Goal: Task Accomplishment & Management: Manage account settings

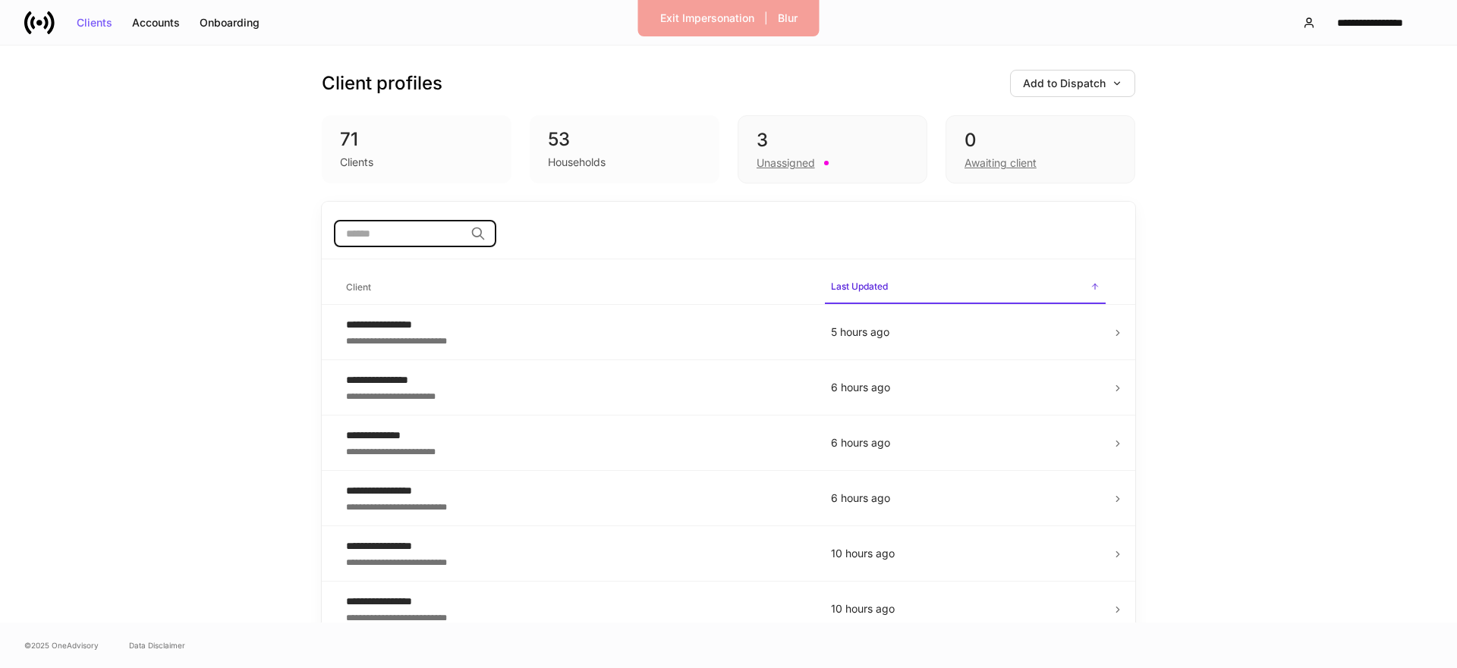
click at [398, 236] on input "search" at bounding box center [399, 233] width 131 height 27
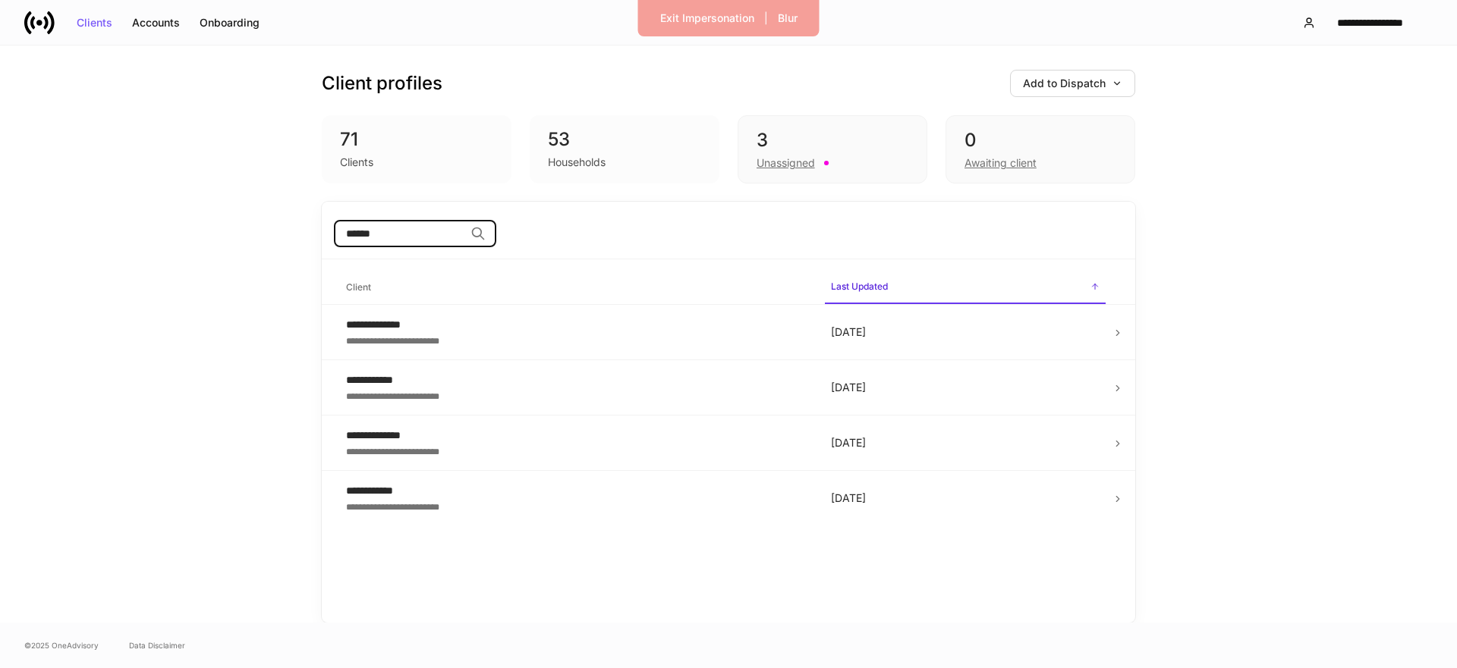
type input "******"
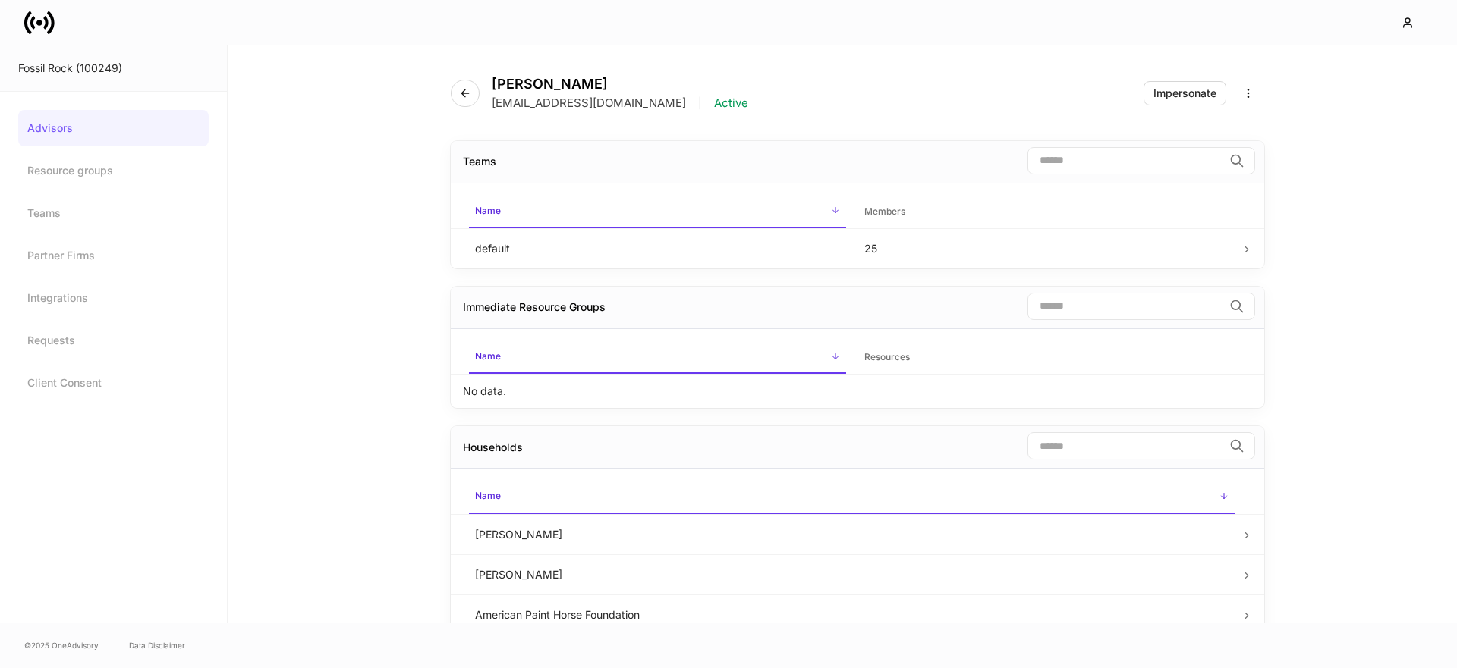
click at [46, 16] on icon at bounding box center [39, 23] width 30 height 30
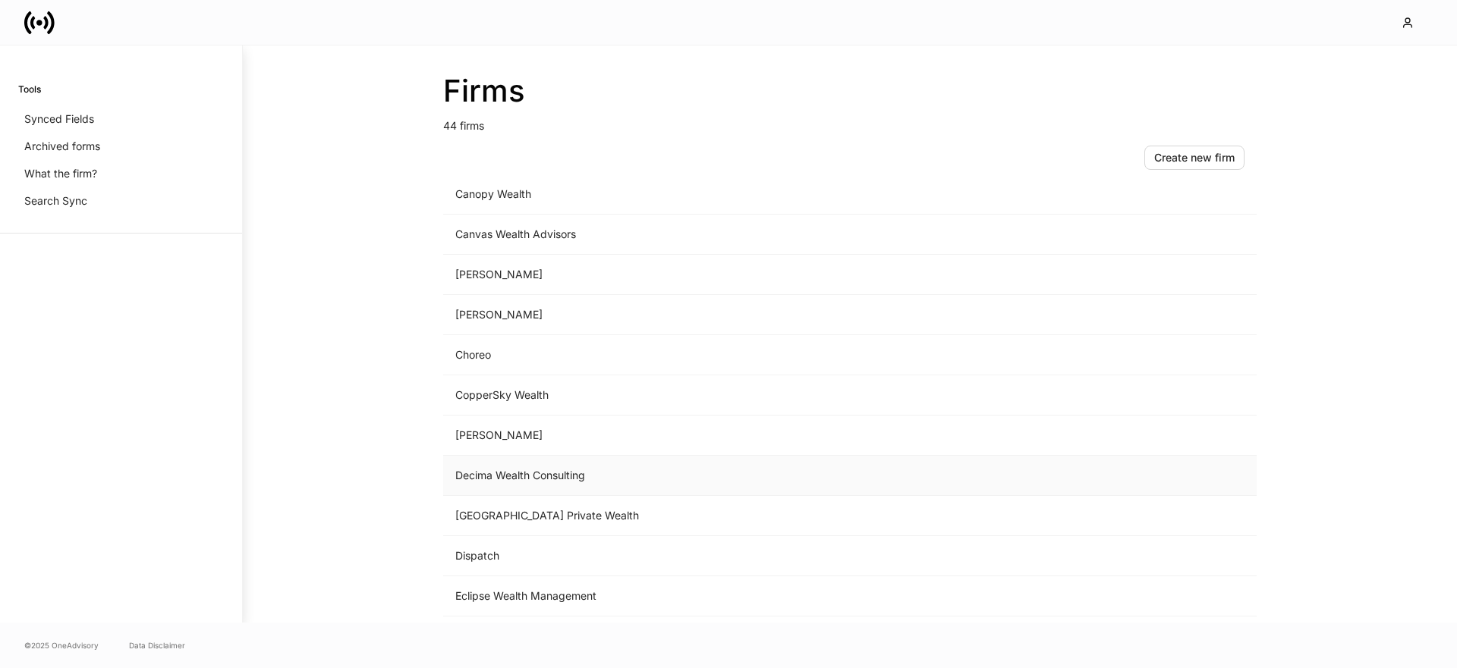
scroll to position [414, 0]
click at [514, 480] on td "[GEOGRAPHIC_DATA] Private Wealth" at bounding box center [723, 477] width 561 height 40
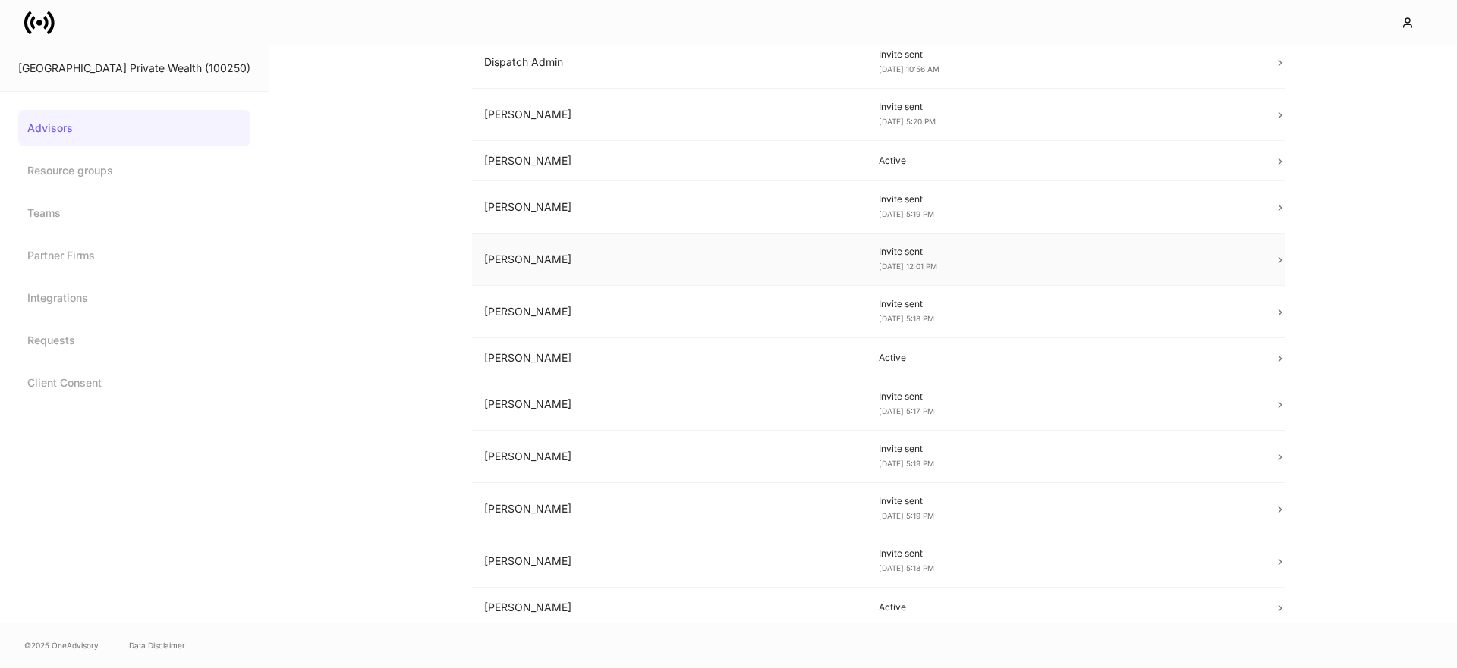
scroll to position [432, 0]
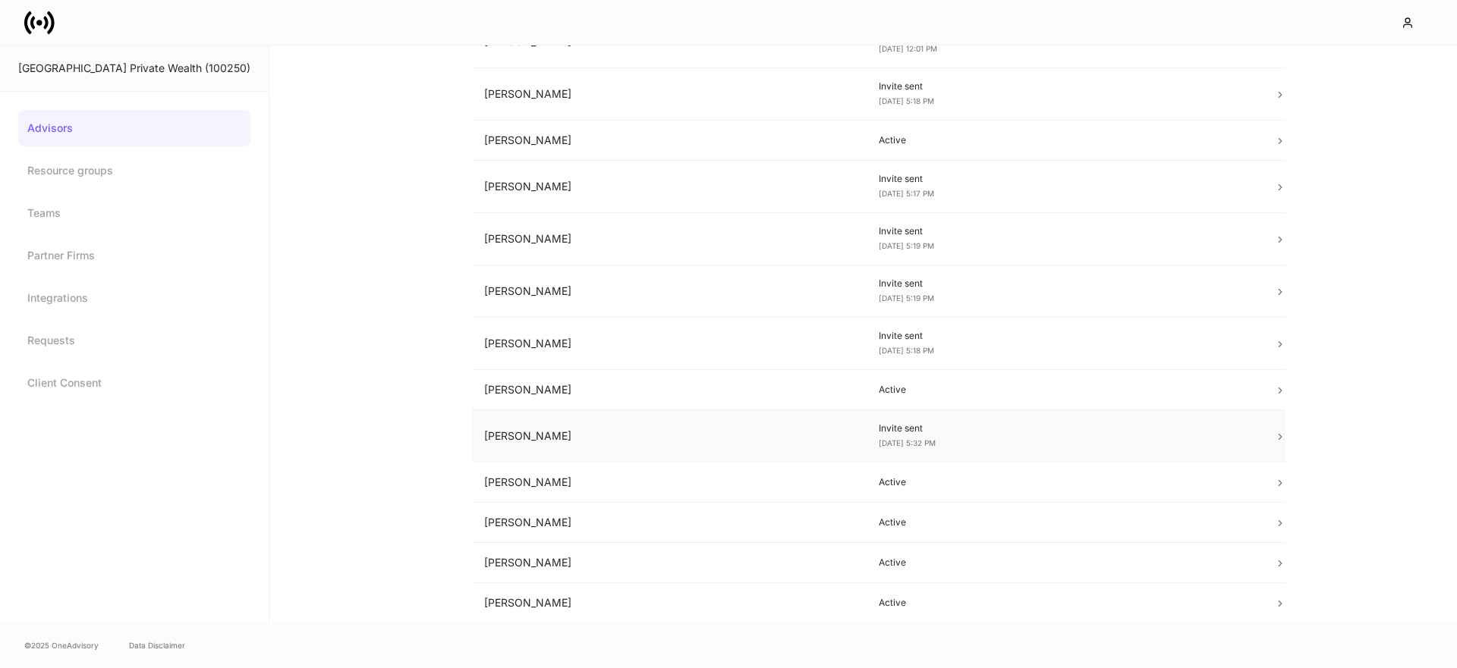
click at [551, 448] on td "[PERSON_NAME]" at bounding box center [669, 436] width 395 height 52
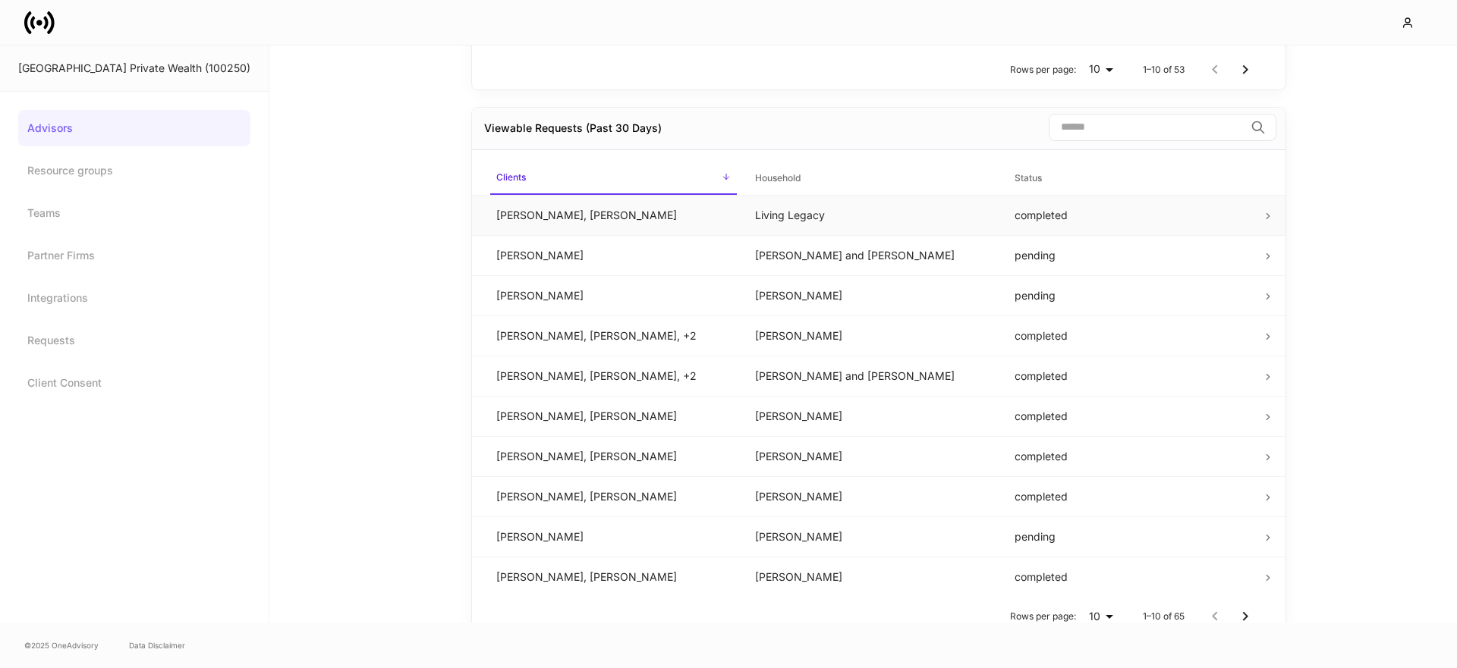
scroll to position [850, 0]
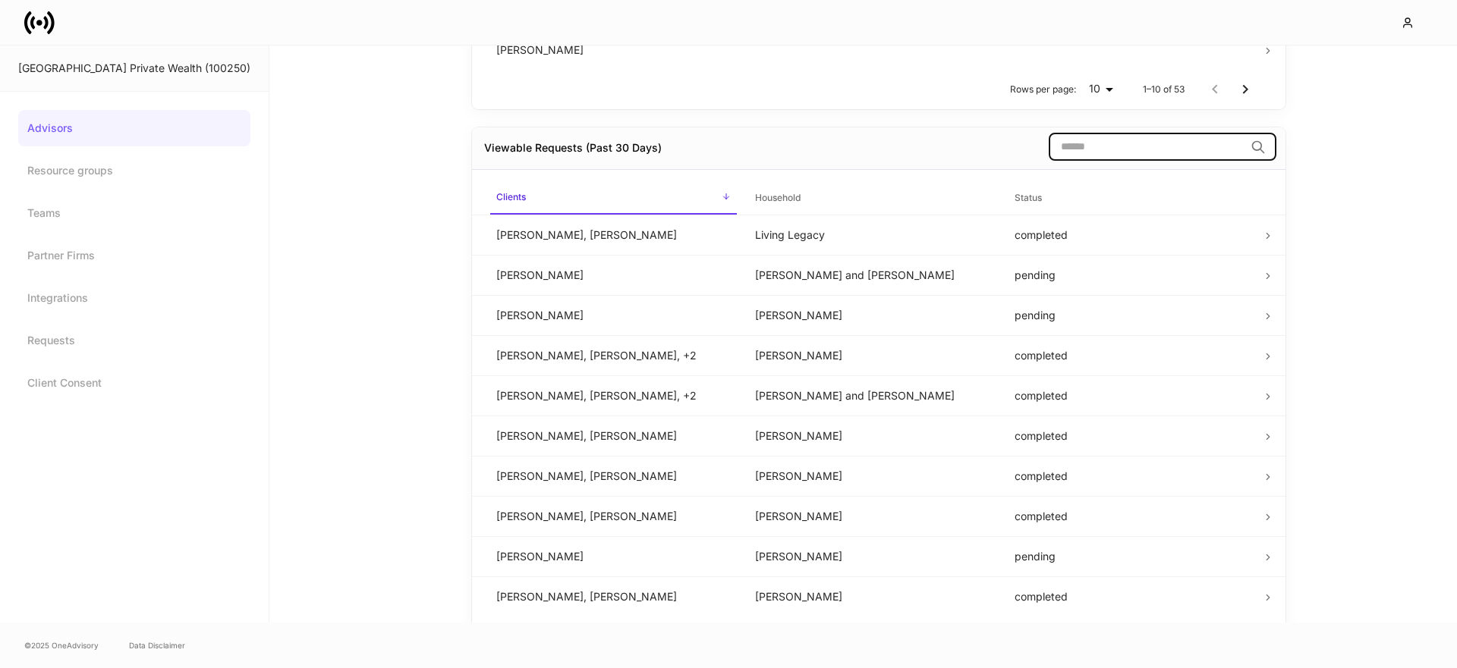
click at [1058, 154] on input "search" at bounding box center [1147, 147] width 196 height 27
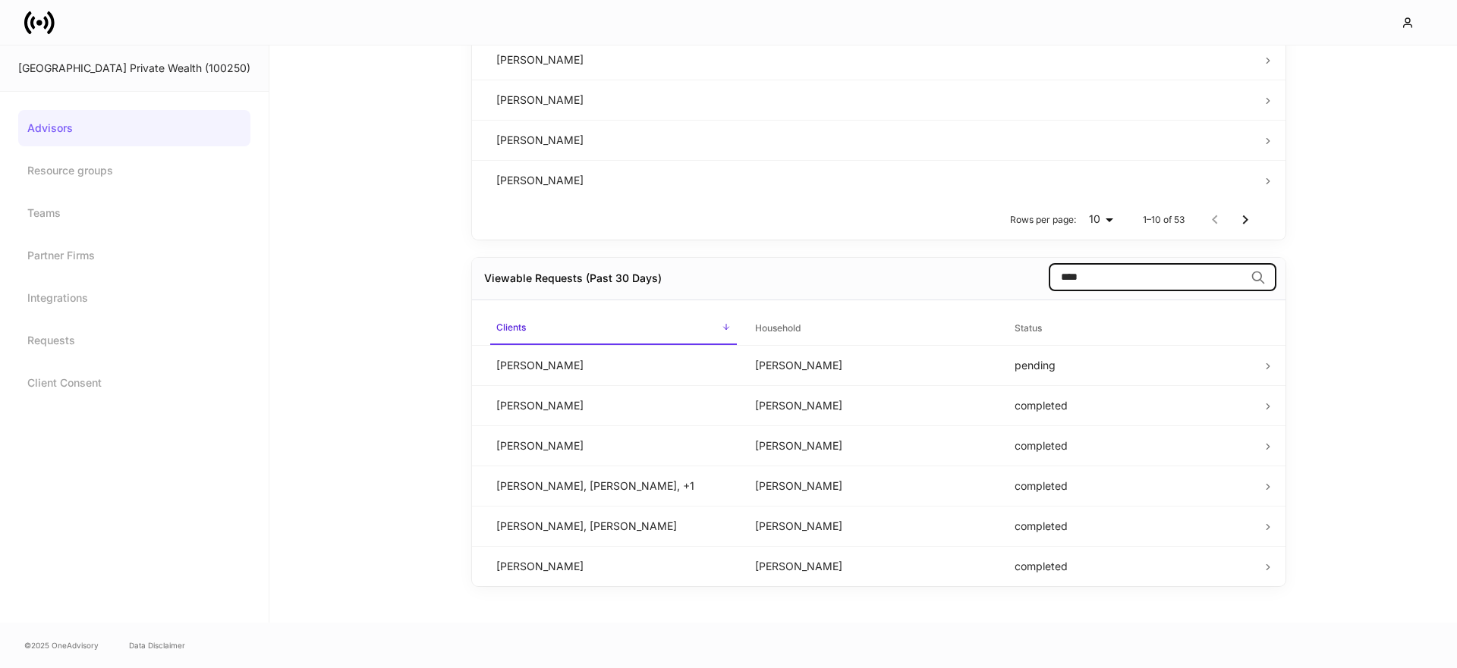
scroll to position [636, 0]
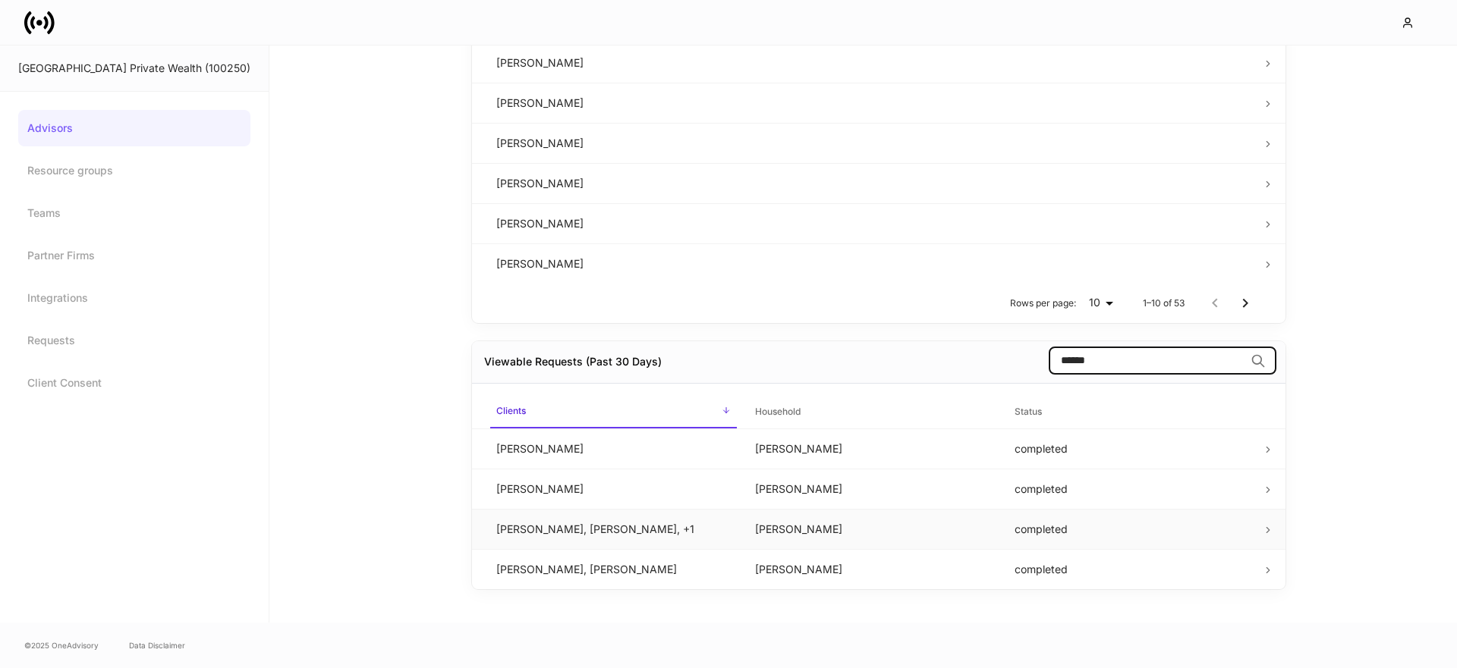
type input "******"
click at [814, 525] on td "[PERSON_NAME]" at bounding box center [872, 529] width 259 height 40
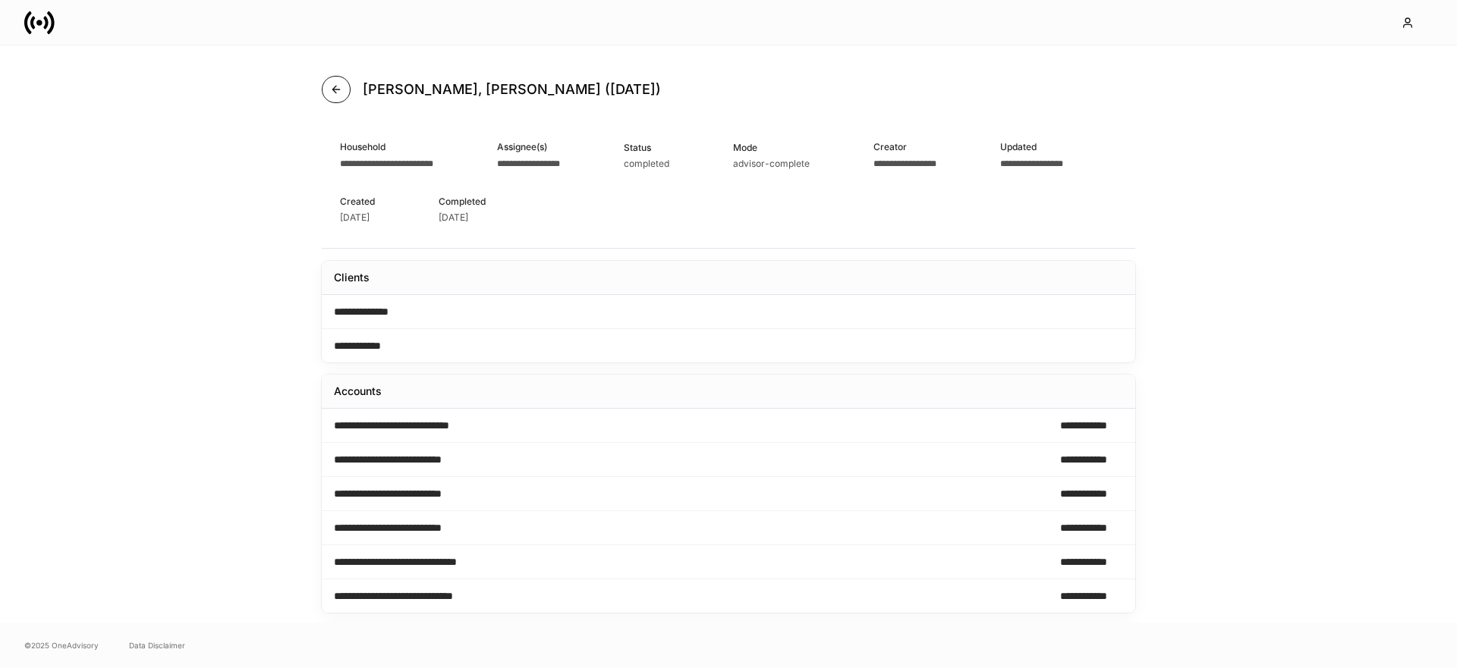
click at [336, 86] on icon "button" at bounding box center [336, 89] width 12 height 12
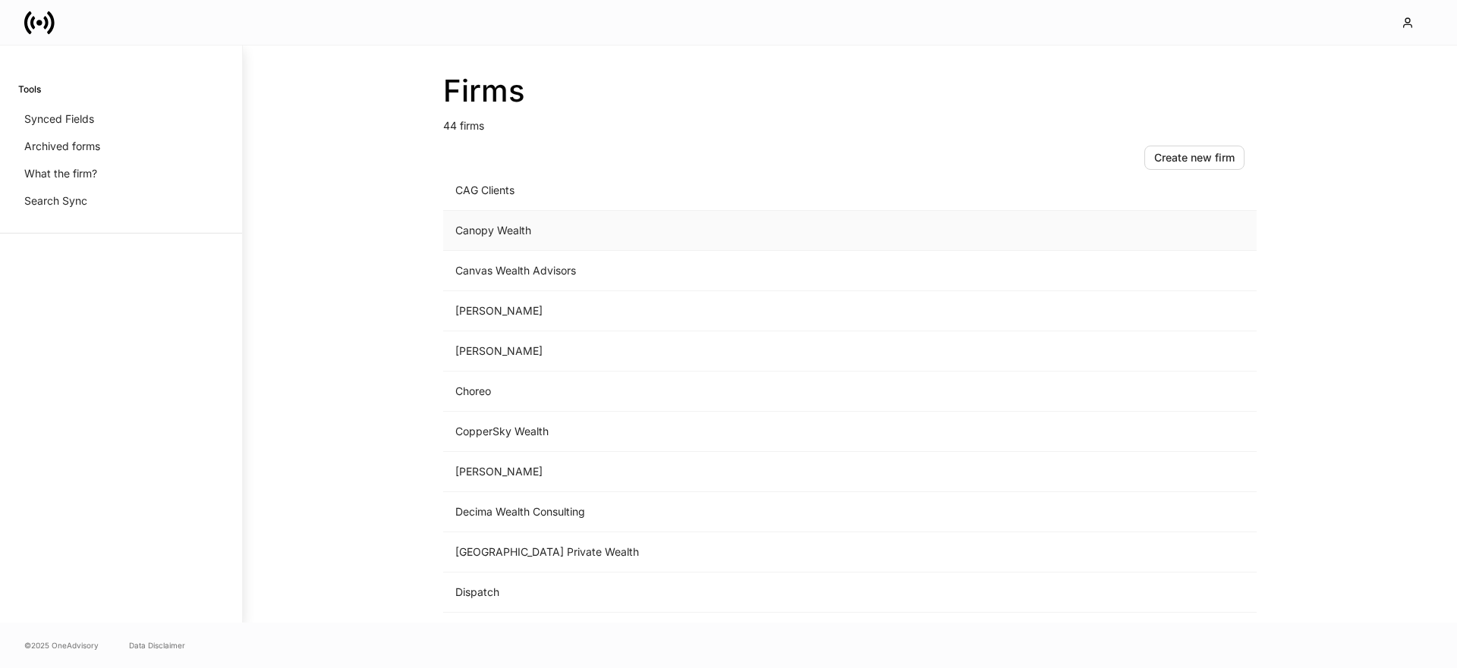
scroll to position [355, 0]
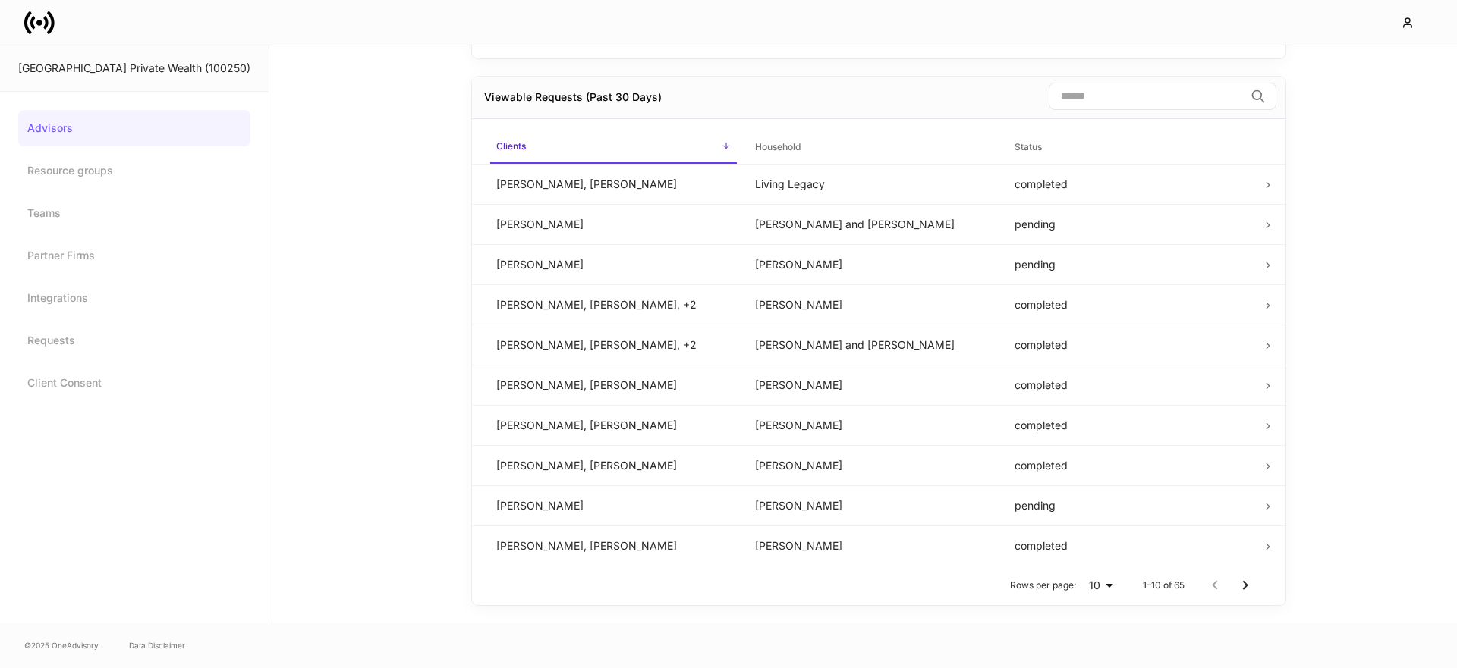
scroll to position [917, 0]
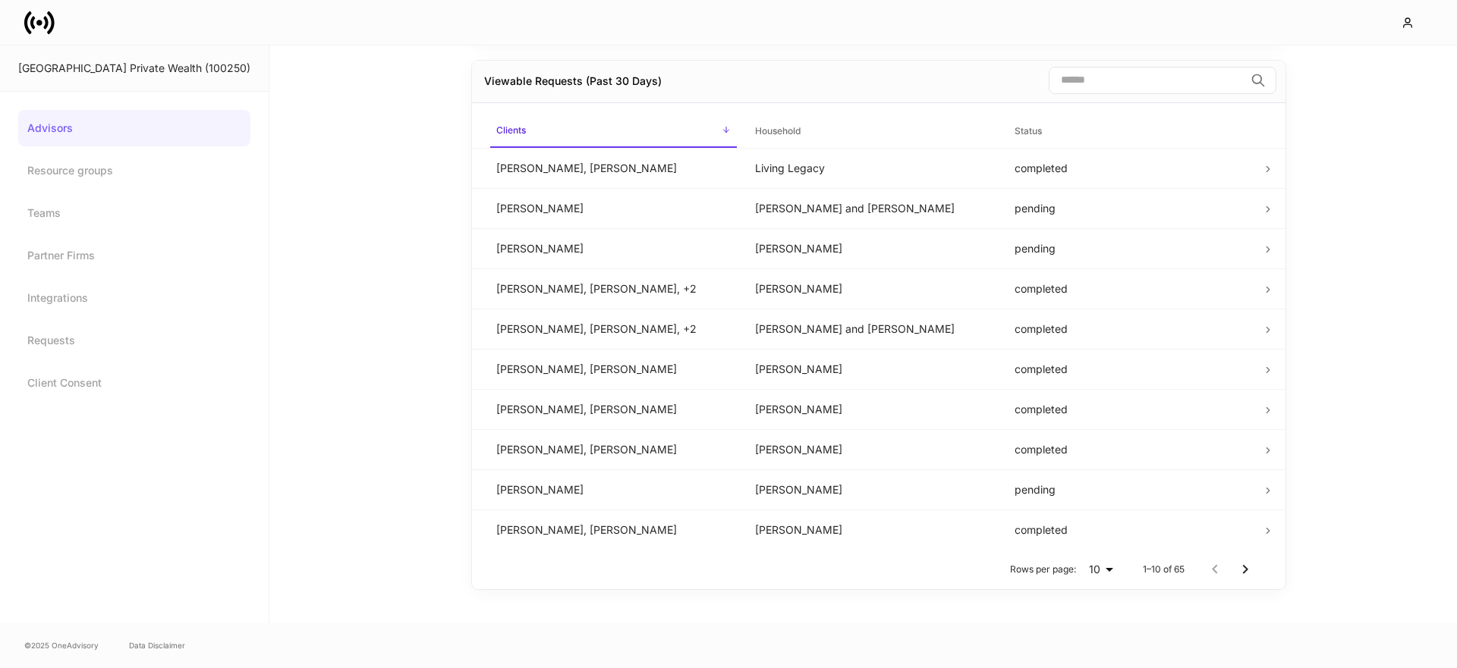
click at [1111, 77] on input "search" at bounding box center [1147, 80] width 196 height 27
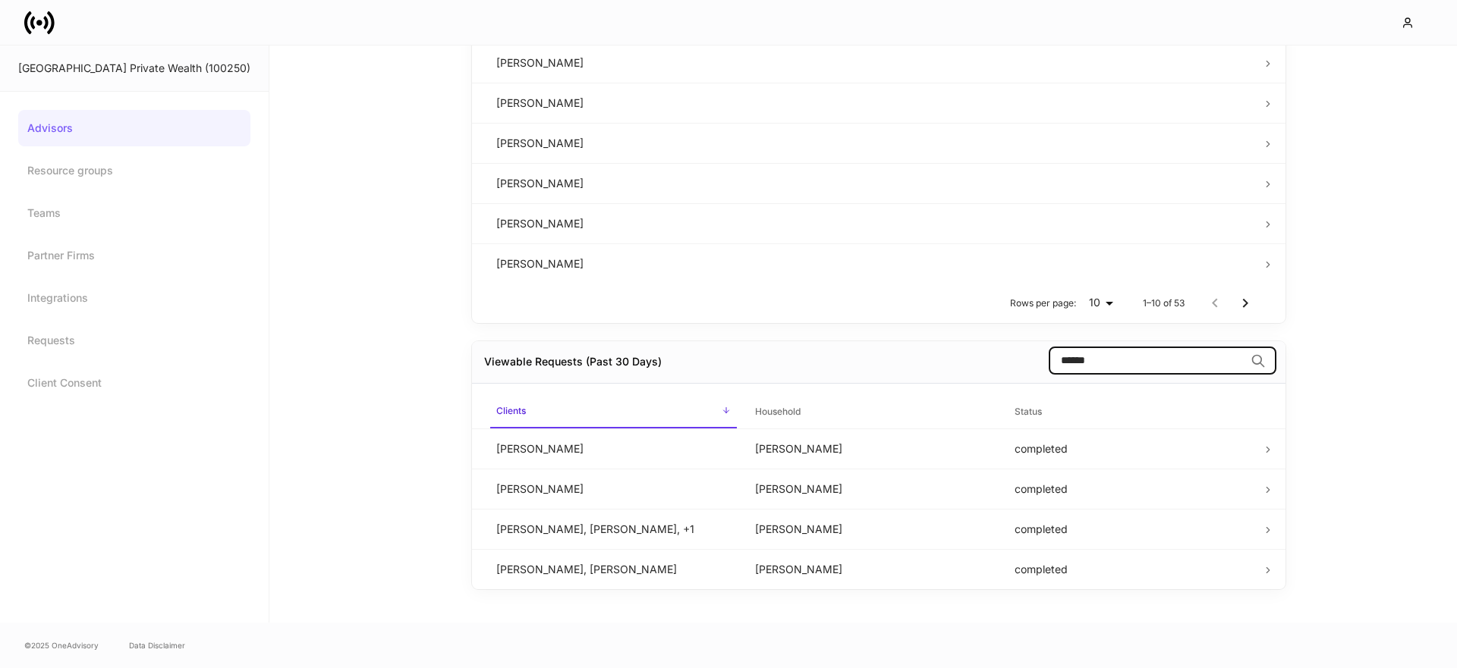
scroll to position [633, 0]
type input "******"
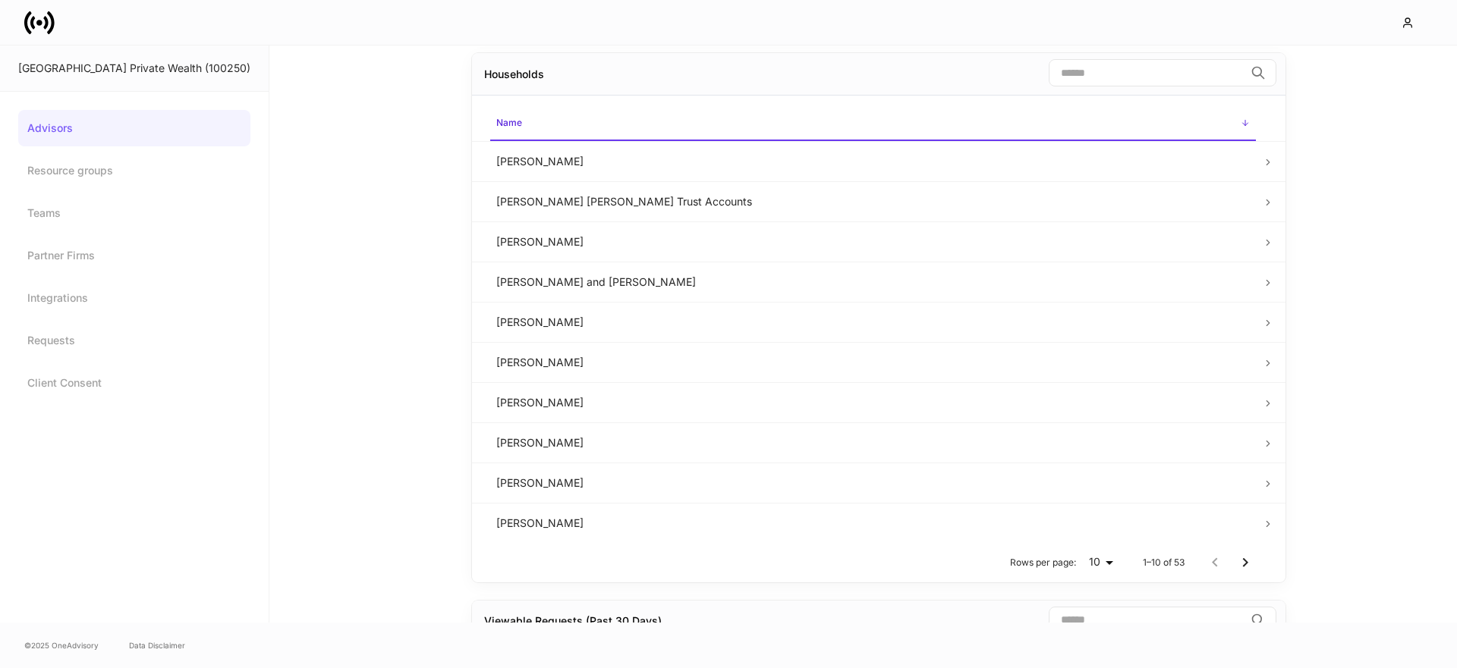
scroll to position [917, 0]
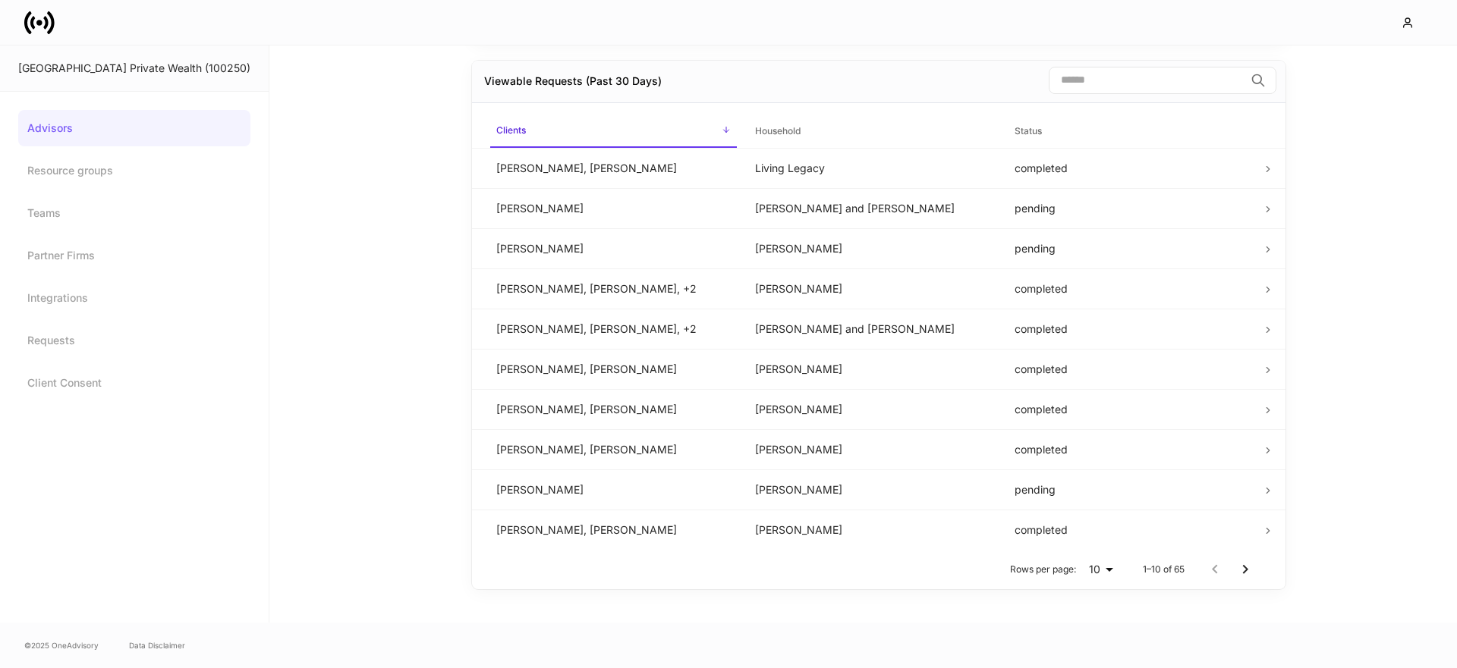
click at [1077, 90] on input "search" at bounding box center [1147, 80] width 196 height 27
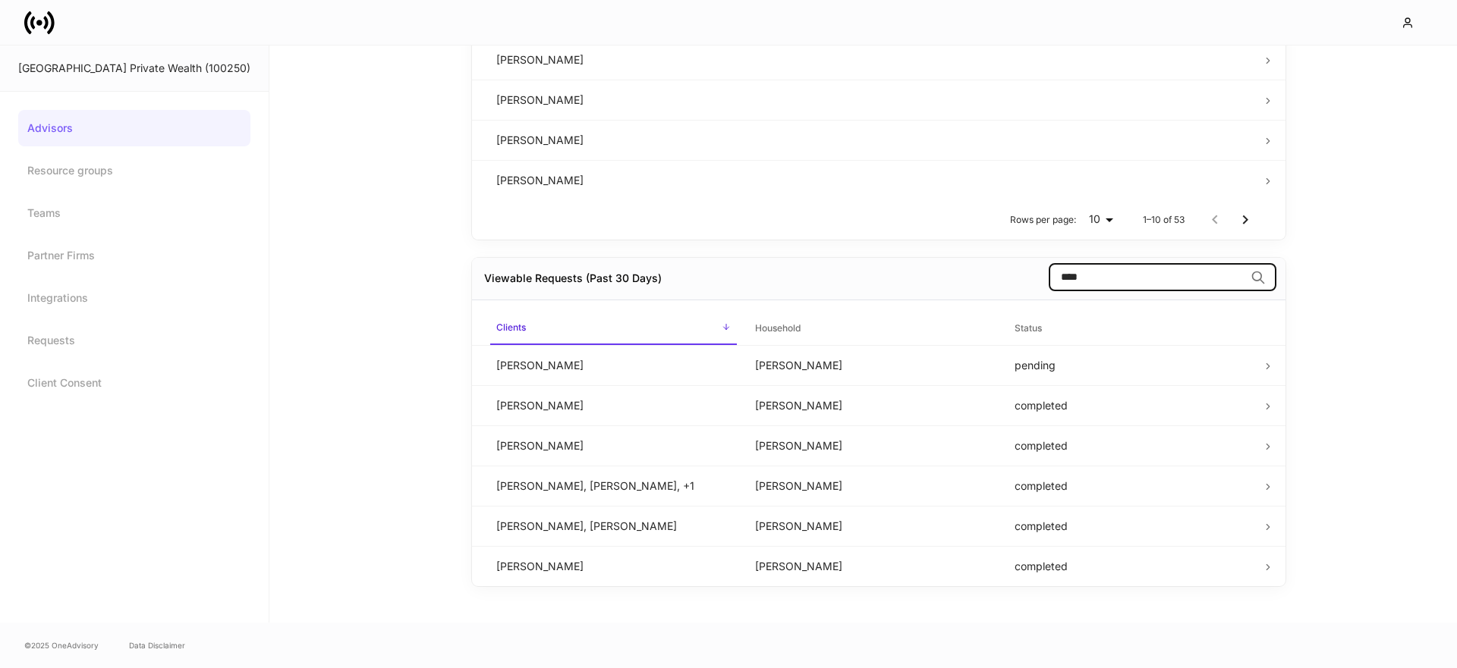
scroll to position [636, 0]
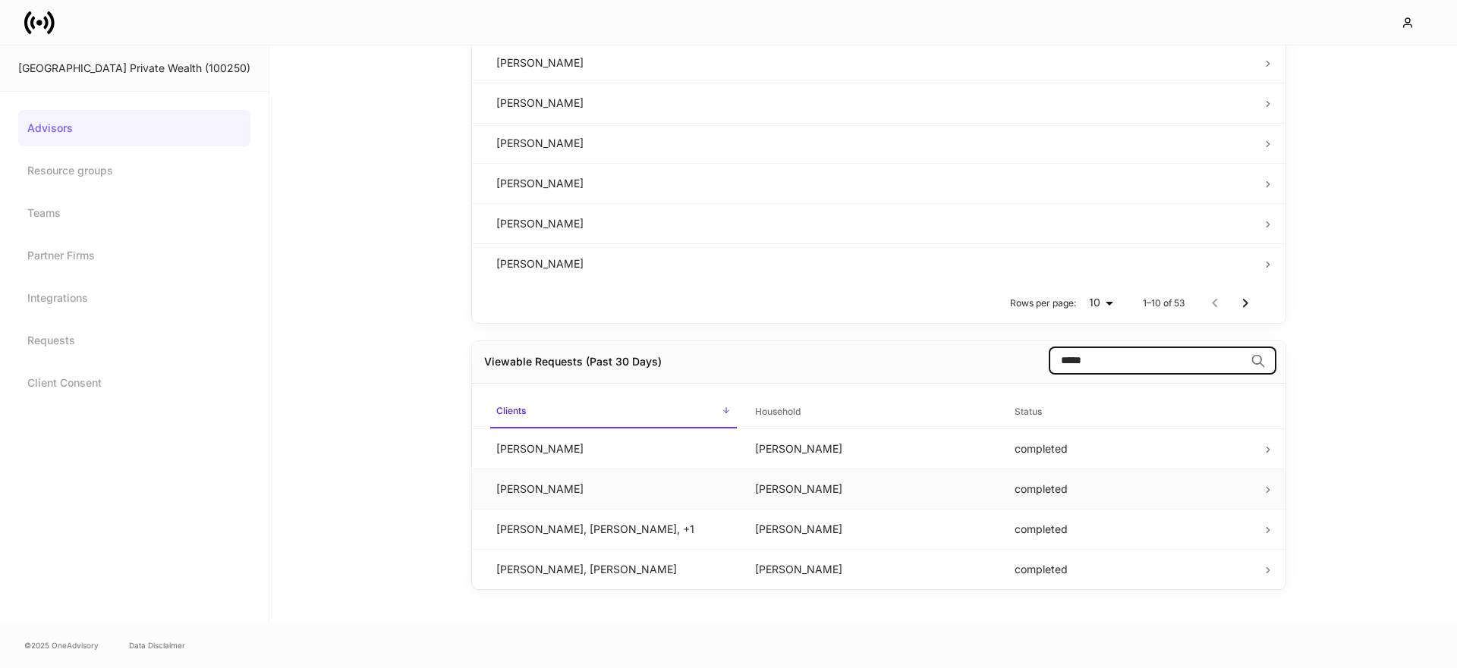
type input "*****"
click at [699, 473] on td "[PERSON_NAME]" at bounding box center [613, 489] width 259 height 40
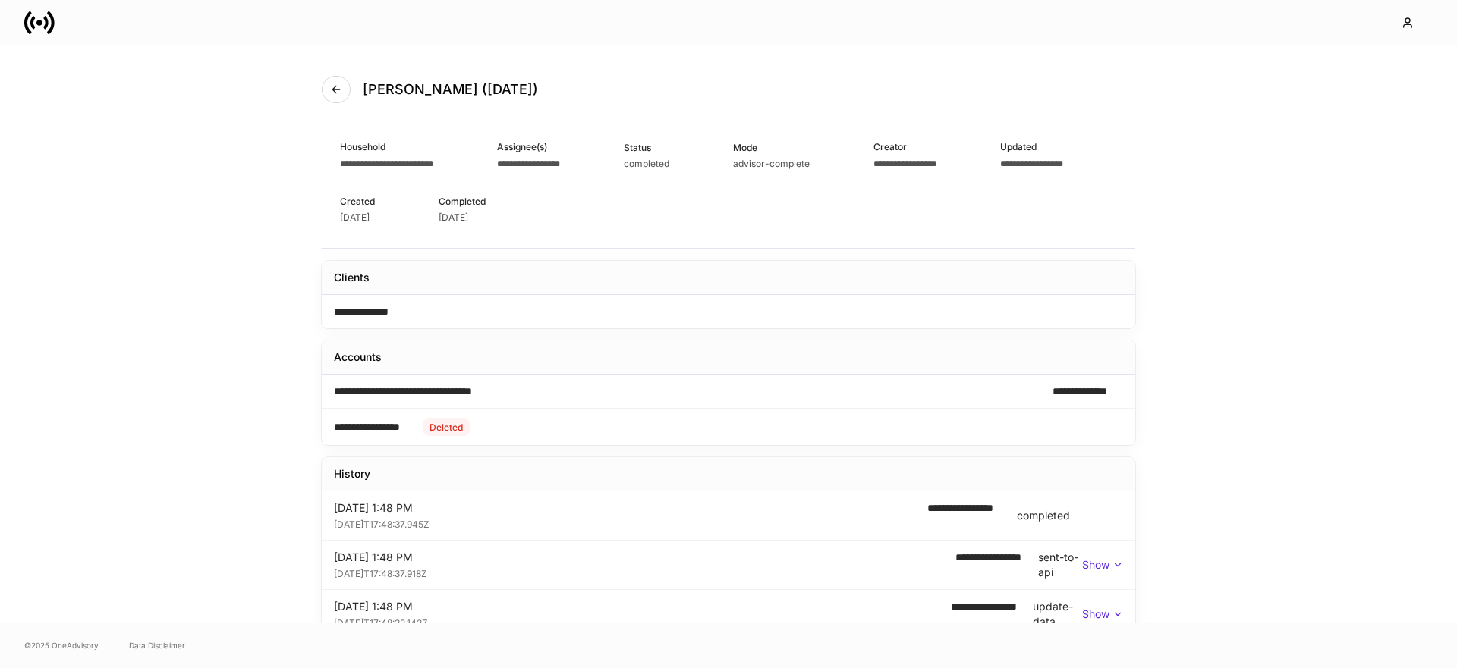
click at [420, 165] on span "**********" at bounding box center [386, 163] width 93 height 9
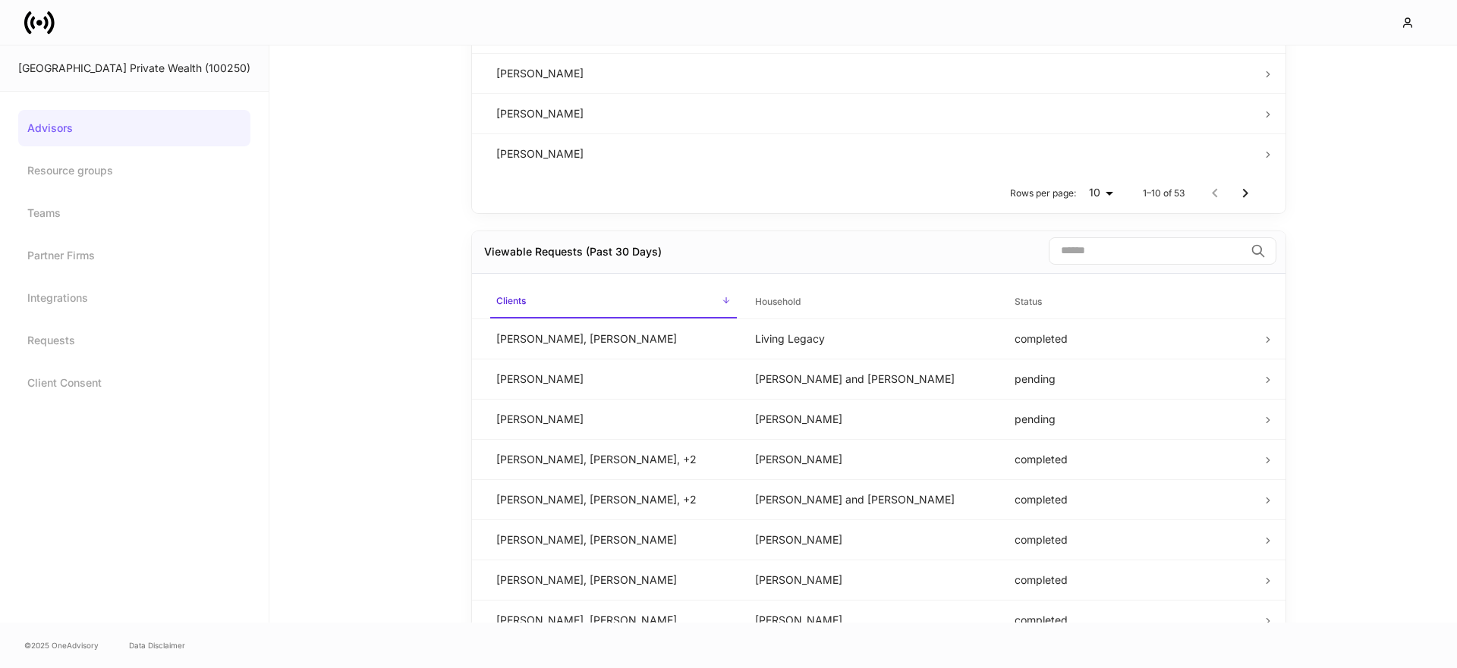
scroll to position [917, 0]
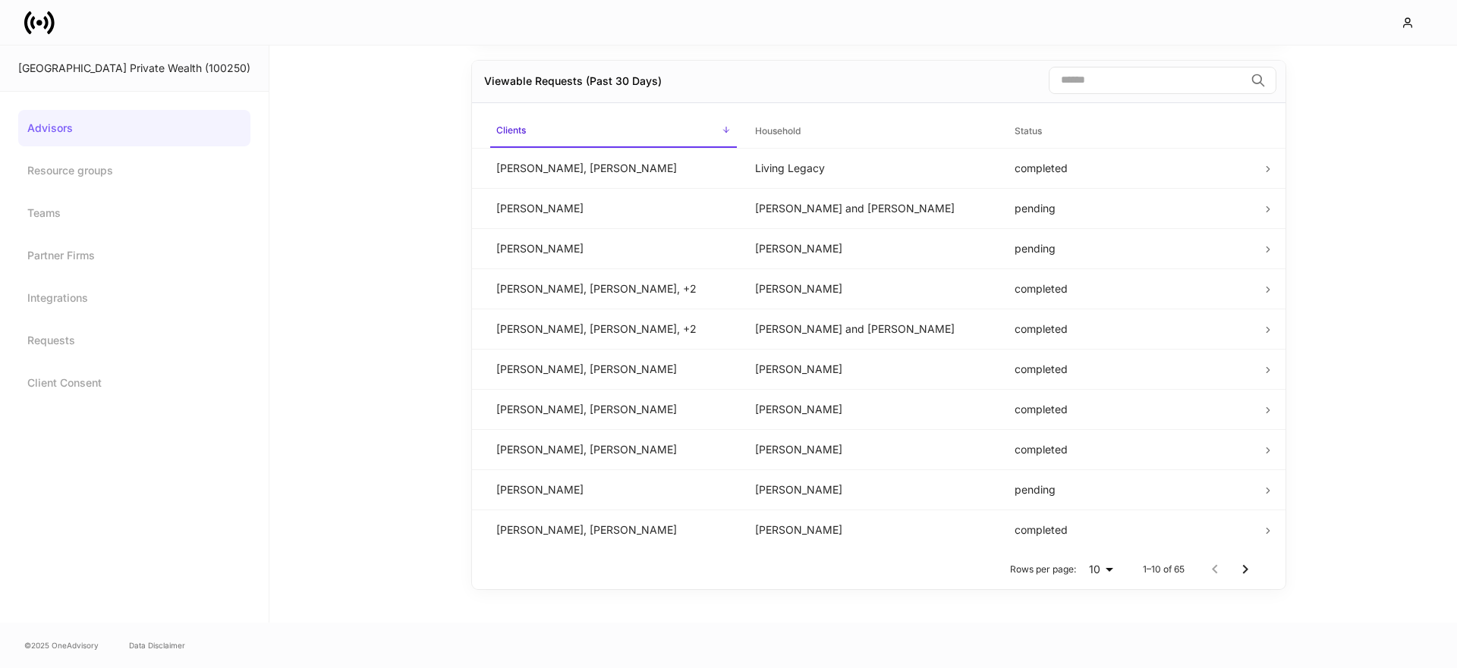
click at [1076, 81] on input "search" at bounding box center [1147, 80] width 196 height 27
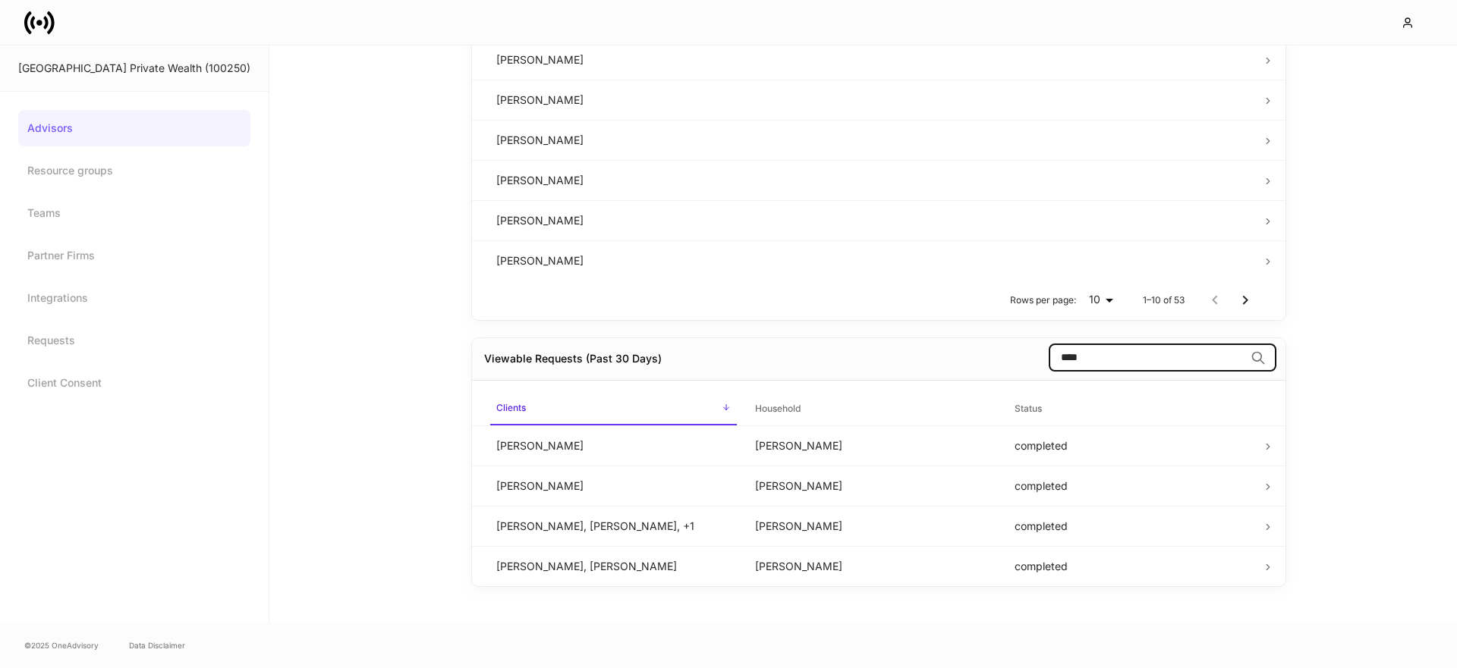
scroll to position [636, 0]
type input "******"
click at [632, 429] on td "[PERSON_NAME]" at bounding box center [613, 449] width 259 height 40
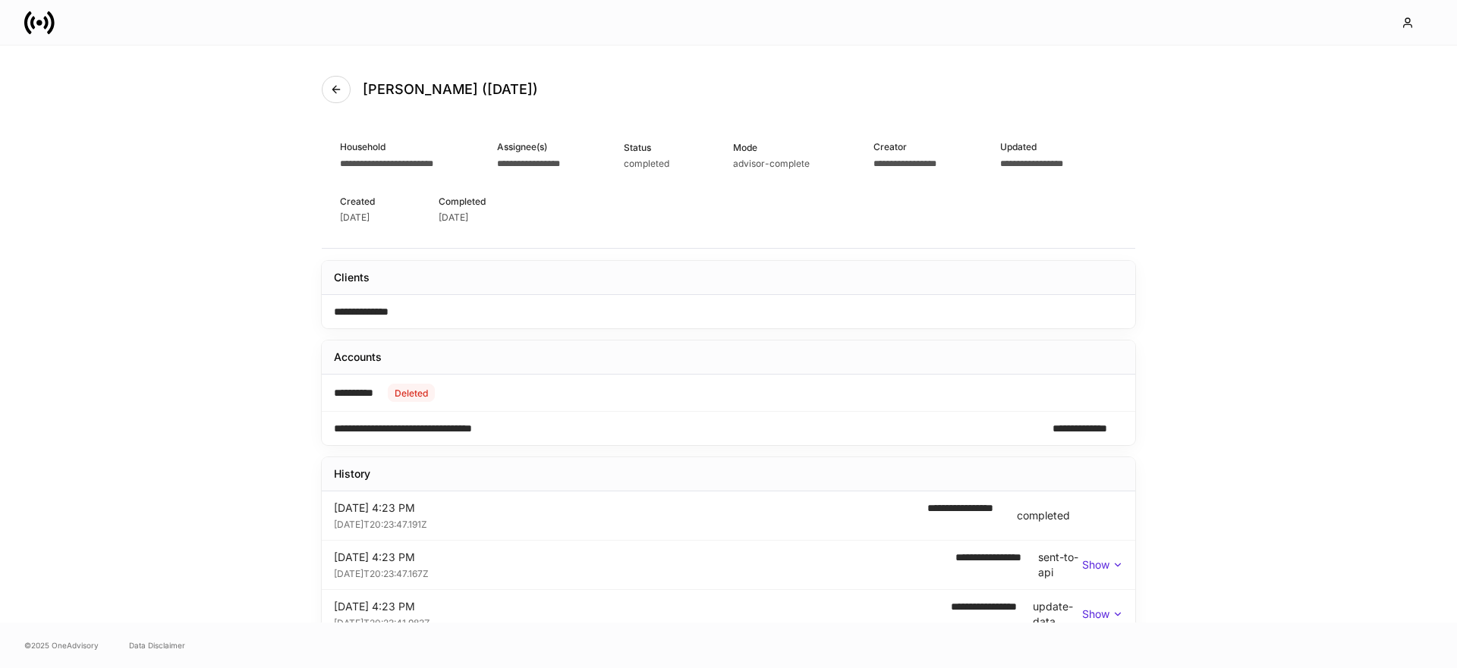
click at [49, 19] on icon at bounding box center [39, 23] width 30 height 30
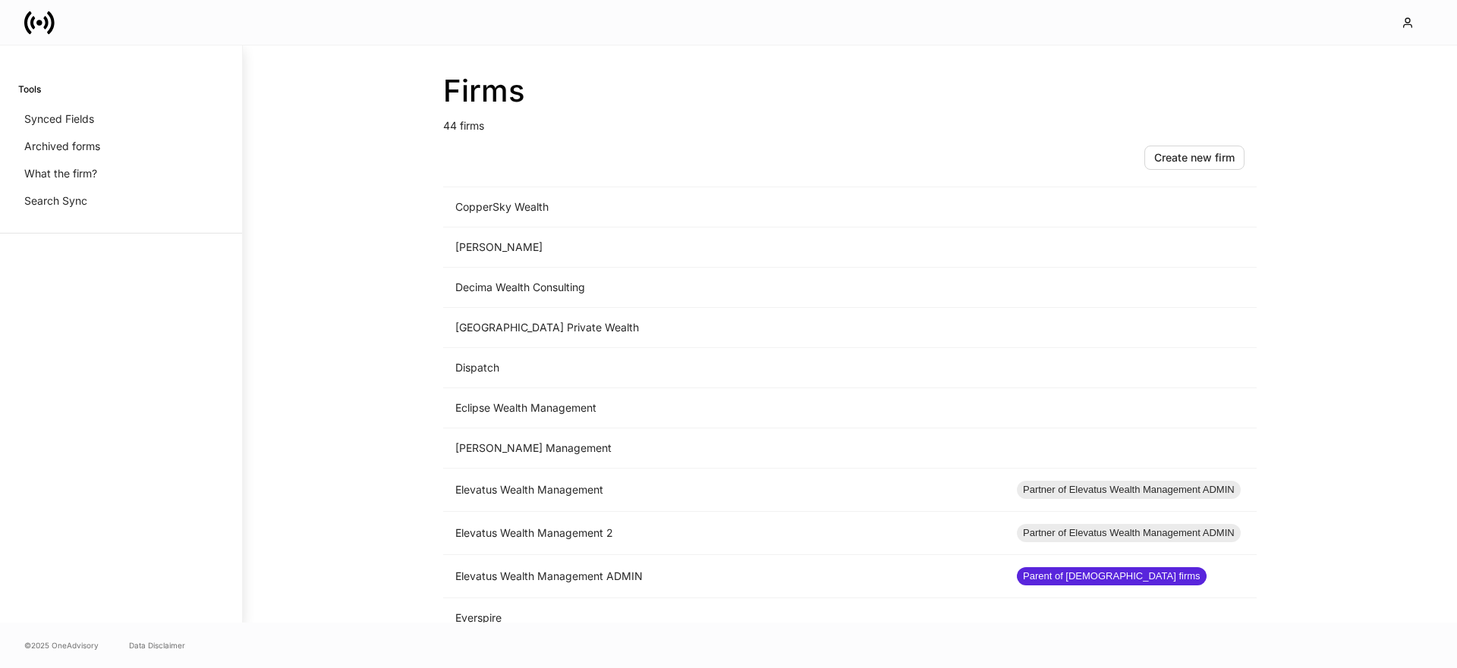
scroll to position [1382, 0]
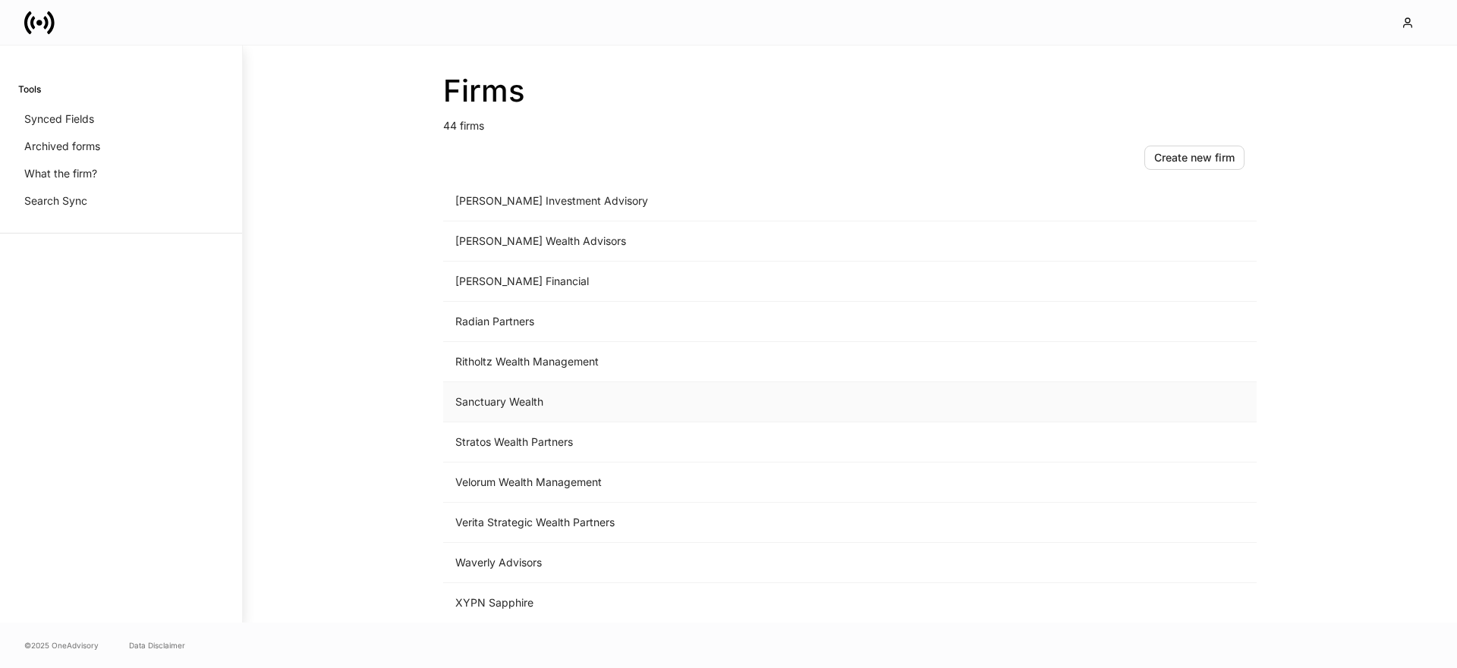
click at [528, 410] on td "Sanctuary Wealth" at bounding box center [723, 402] width 561 height 40
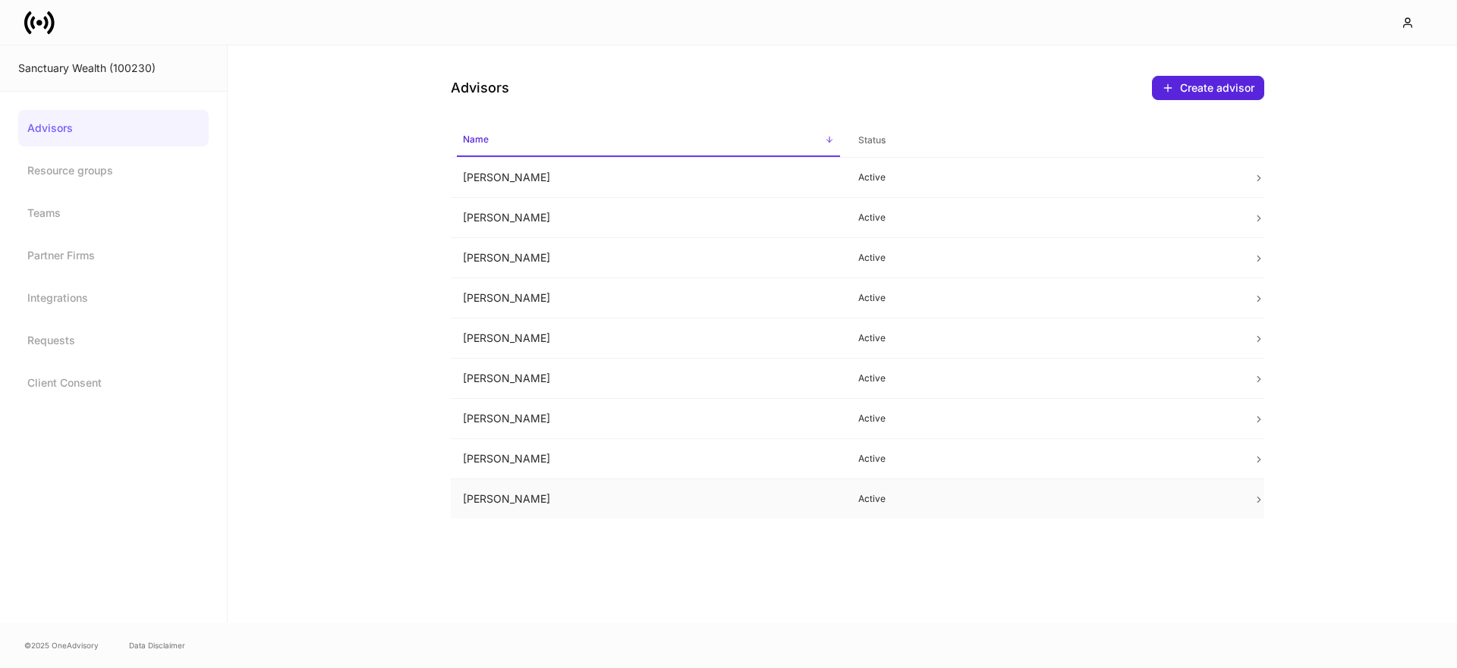
click at [552, 507] on td "[PERSON_NAME]" at bounding box center [648, 500] width 395 height 40
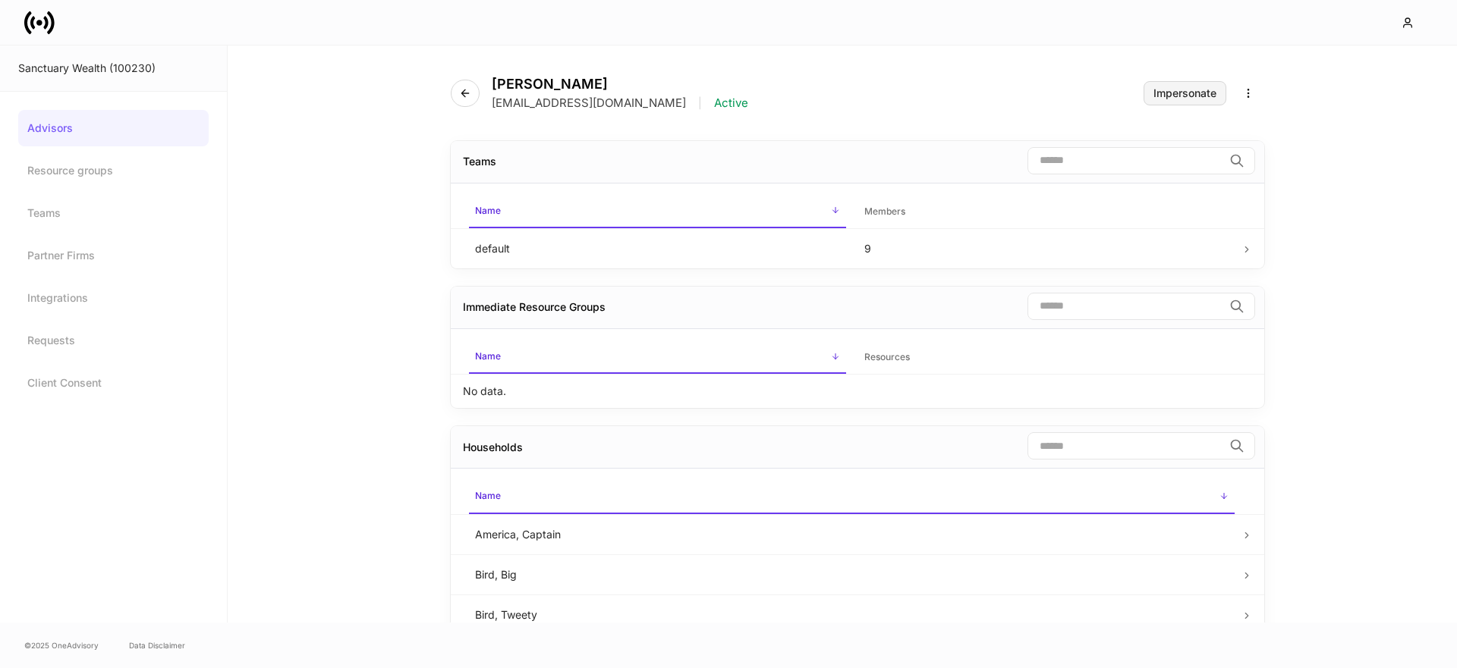
click at [1171, 88] on div "Impersonate" at bounding box center [1184, 93] width 63 height 11
click at [1201, 95] on div "Impersonate" at bounding box center [1184, 93] width 63 height 11
